Goal: Information Seeking & Learning: Learn about a topic

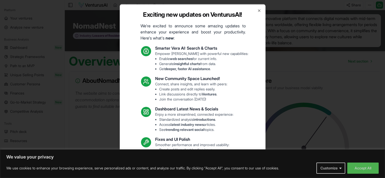
click at [257, 11] on icon "button" at bounding box center [259, 10] width 4 height 4
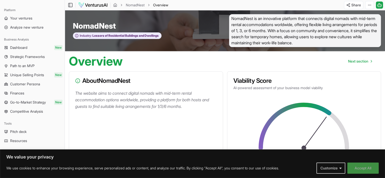
click at [366, 168] on button "Accept All" at bounding box center [362, 167] width 31 height 11
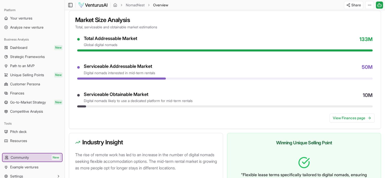
scroll to position [202, 0]
click at [358, 118] on link "View Finances page" at bounding box center [352, 118] width 45 height 9
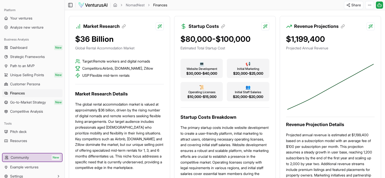
scroll to position [127, 0]
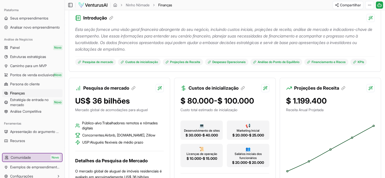
scroll to position [0, 0]
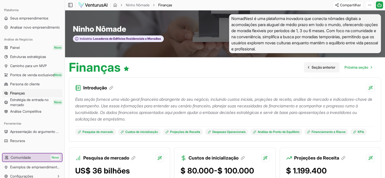
click at [319, 68] on font "Seção anterior" at bounding box center [324, 67] width 24 height 4
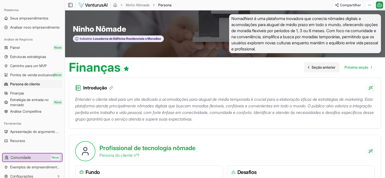
click at [306, 69] on icon "Ir para a página anterior" at bounding box center [308, 67] width 4 height 4
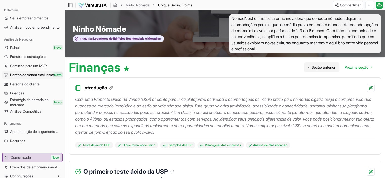
click at [312, 69] on font "Seção anterior" at bounding box center [324, 67] width 24 height 4
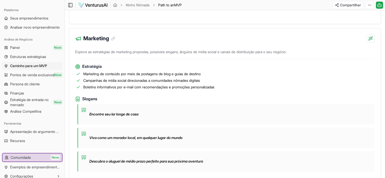
scroll to position [304, 0]
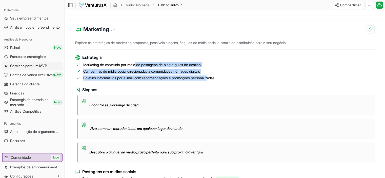
drag, startPoint x: 142, startPoint y: 70, endPoint x: 216, endPoint y: 80, distance: 74.3
click at [216, 80] on ul "Marketing de conteúdo por meio de postagens de blog e guias de destino Campanha…" at bounding box center [224, 71] width 299 height 18
click at [214, 80] on font "Boletins informativos por e-mail com recomendações e promoções personalizadas" at bounding box center [148, 78] width 131 height 4
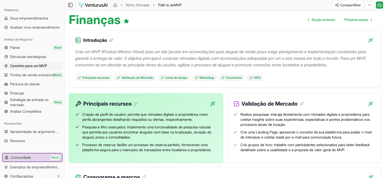
scroll to position [22, 0]
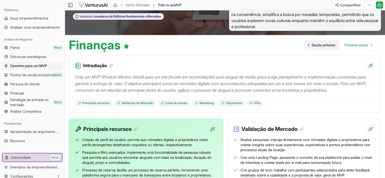
click at [316, 47] on font "Seção anterior" at bounding box center [324, 45] width 24 height 4
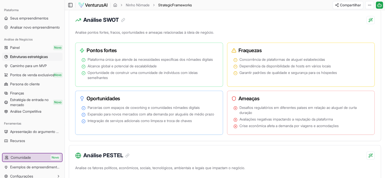
scroll to position [253, 0]
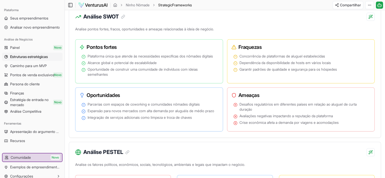
click at [224, 96] on div "Pontos fortes Plataforma única que atende às necessidades específicas dos nômad…" at bounding box center [224, 85] width 299 height 92
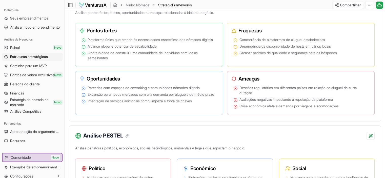
scroll to position [278, 0]
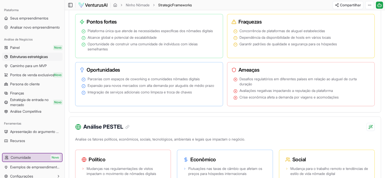
click at [143, 112] on div "Analise pontos fortes, fracos, oportunidades e ameaças relacionadas à ideia de …" at bounding box center [225, 56] width 312 height 112
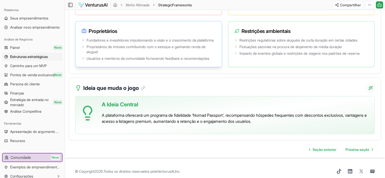
scroll to position [1019, 0]
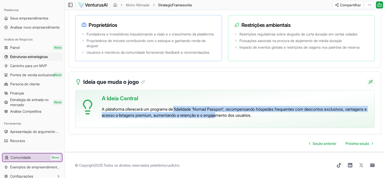
drag, startPoint x: 177, startPoint y: 110, endPoint x: 263, endPoint y: 113, distance: 85.6
click at [258, 113] on font "A plataforma oferecerá um programa de fidelidade 'Nomad Passport', recompensand…" at bounding box center [234, 112] width 265 height 11
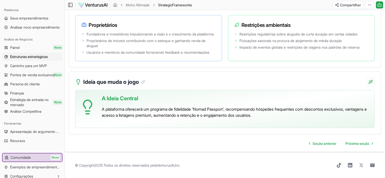
click at [263, 113] on font "A plataforma oferecerá um programa de fidelidade 'Nomad Passport', recompensand…" at bounding box center [234, 112] width 265 height 11
drag, startPoint x: 214, startPoint y: 115, endPoint x: 277, endPoint y: 113, distance: 62.6
click at [276, 113] on font "A plataforma oferecerá um programa de fidelidade 'Nomad Passport', recompensand…" at bounding box center [234, 112] width 265 height 11
click at [277, 113] on font "A plataforma oferecerá um programa de fidelidade 'Nomad Passport', recompensand…" at bounding box center [234, 112] width 265 height 11
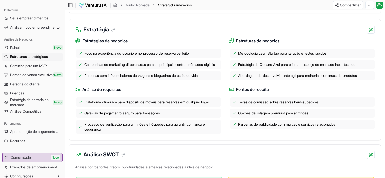
scroll to position [152, 0]
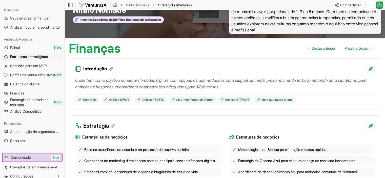
scroll to position [0, 0]
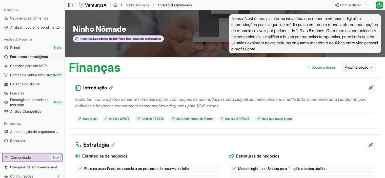
click at [357, 65] on font "Próxima seção" at bounding box center [356, 67] width 24 height 4
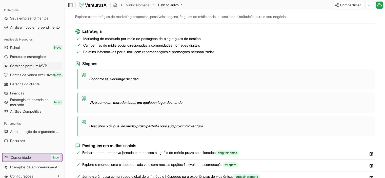
scroll to position [330, 0]
click at [180, 47] on font "Campanhas de mídia social direcionadas a comunidades nômades digitais" at bounding box center [141, 45] width 117 height 4
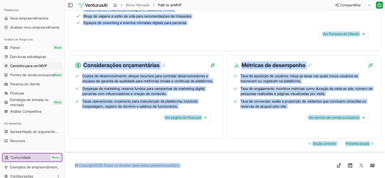
scroll to position [528, 0]
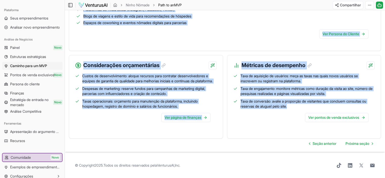
drag, startPoint x: 84, startPoint y: 50, endPoint x: 317, endPoint y: 101, distance: 238.9
copy div "Loremipsum dolorsit Ametcon ad elitse do eiusmod: tempori utl etdolor magnaali …"
